Goal: Transaction & Acquisition: Purchase product/service

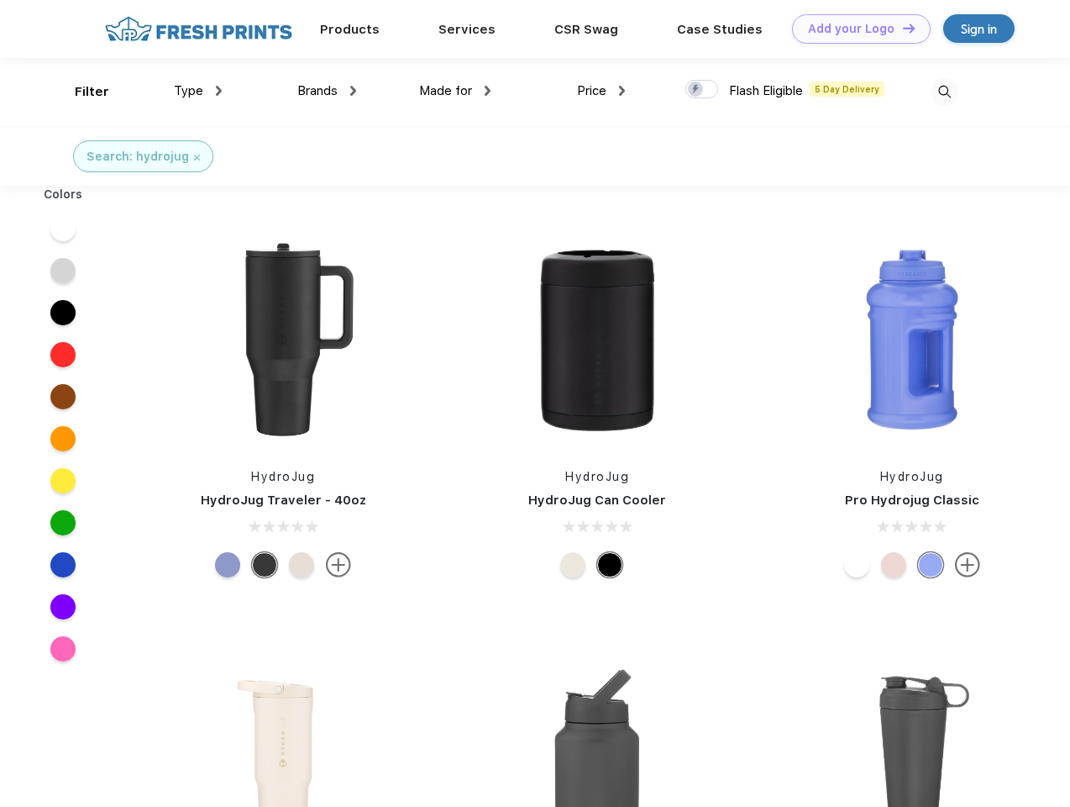
click at [855, 29] on link "Add your Logo Design Tool" at bounding box center [861, 28] width 139 height 29
click at [0, 0] on div "Design Tool" at bounding box center [0, 0] width 0 height 0
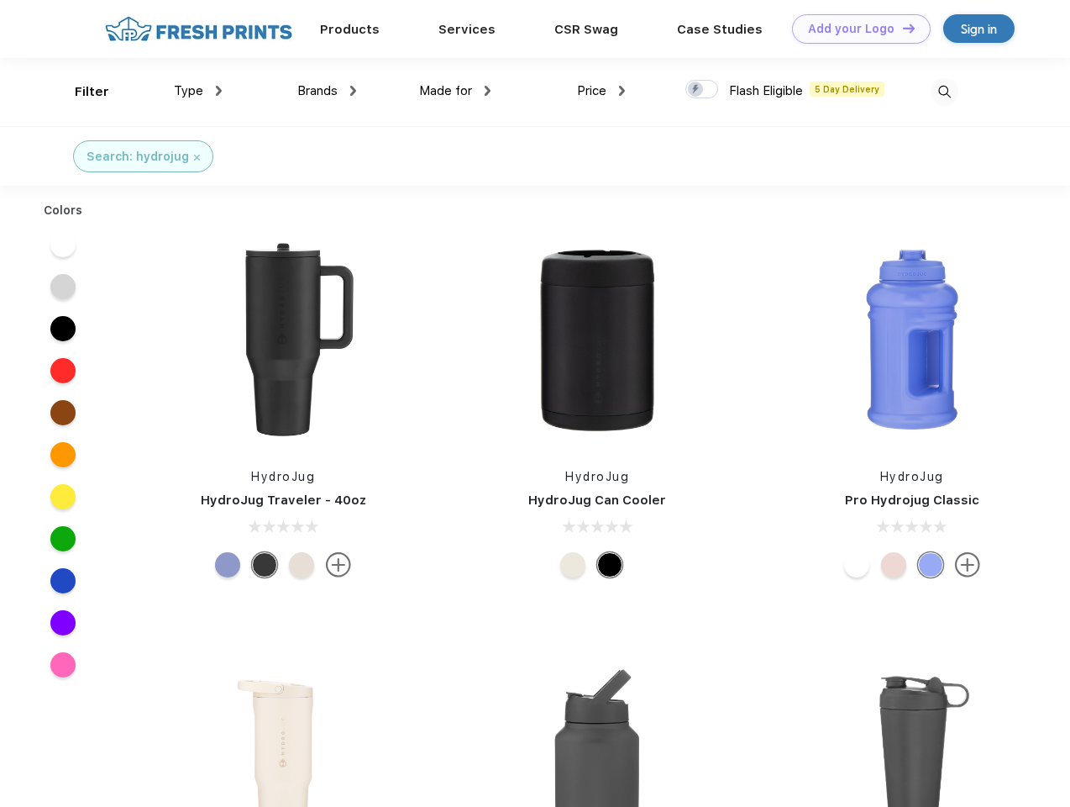
click at [901, 28] on link "Add your Logo Design Tool" at bounding box center [861, 28] width 139 height 29
click at [81, 92] on div "Filter" at bounding box center [92, 91] width 34 height 19
click at [198, 91] on span "Type" at bounding box center [188, 90] width 29 height 15
click at [327, 91] on span "Brands" at bounding box center [317, 90] width 40 height 15
click at [455, 91] on span "Made for" at bounding box center [445, 90] width 53 height 15
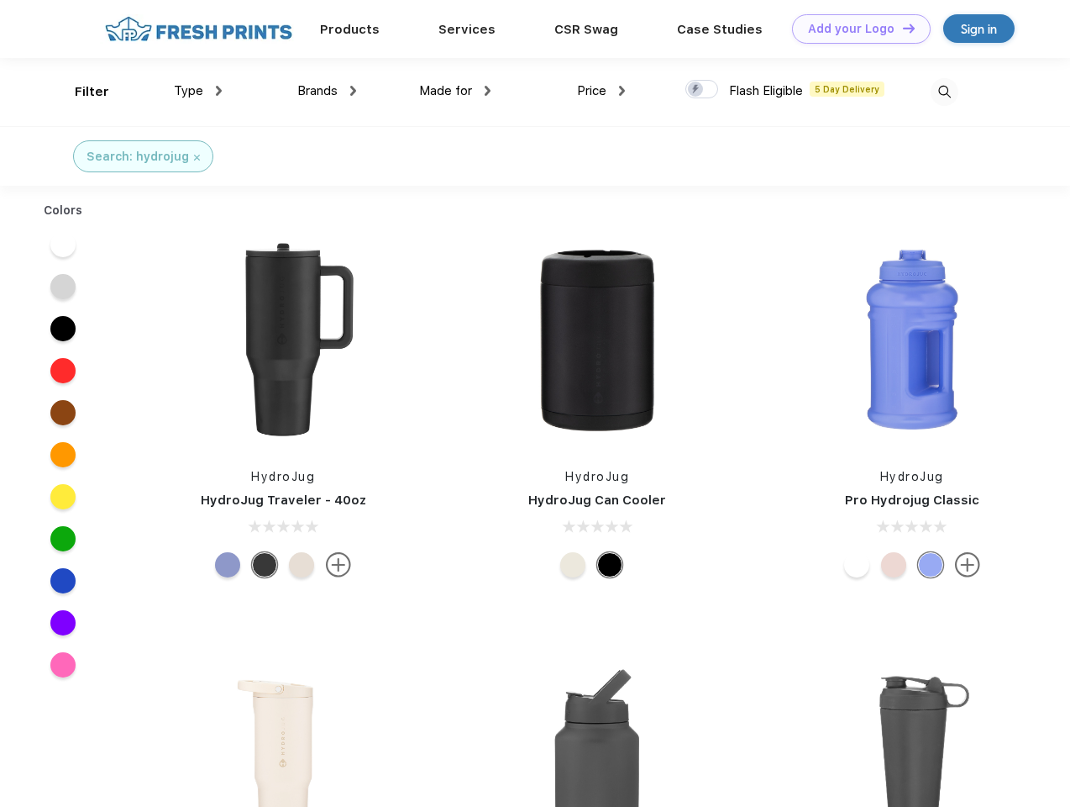
click at [602, 91] on span "Price" at bounding box center [591, 90] width 29 height 15
click at [702, 90] on div at bounding box center [702, 89] width 33 height 18
click at [696, 90] on input "checkbox" at bounding box center [691, 84] width 11 height 11
click at [944, 92] on img at bounding box center [945, 92] width 28 height 28
